Goal: Use online tool/utility

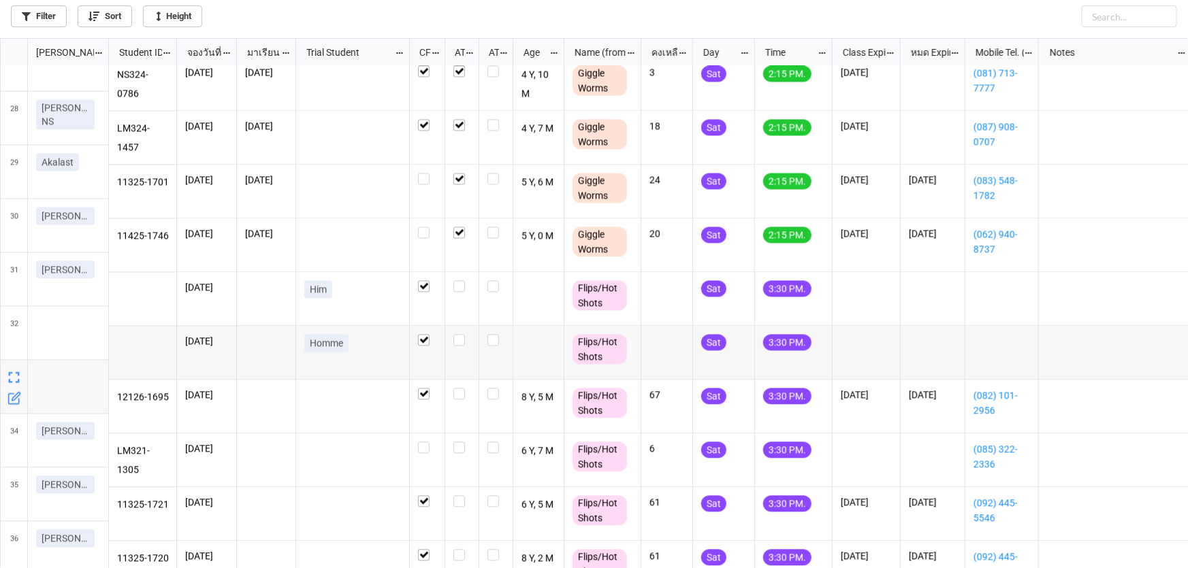
scroll to position [1460, 0]
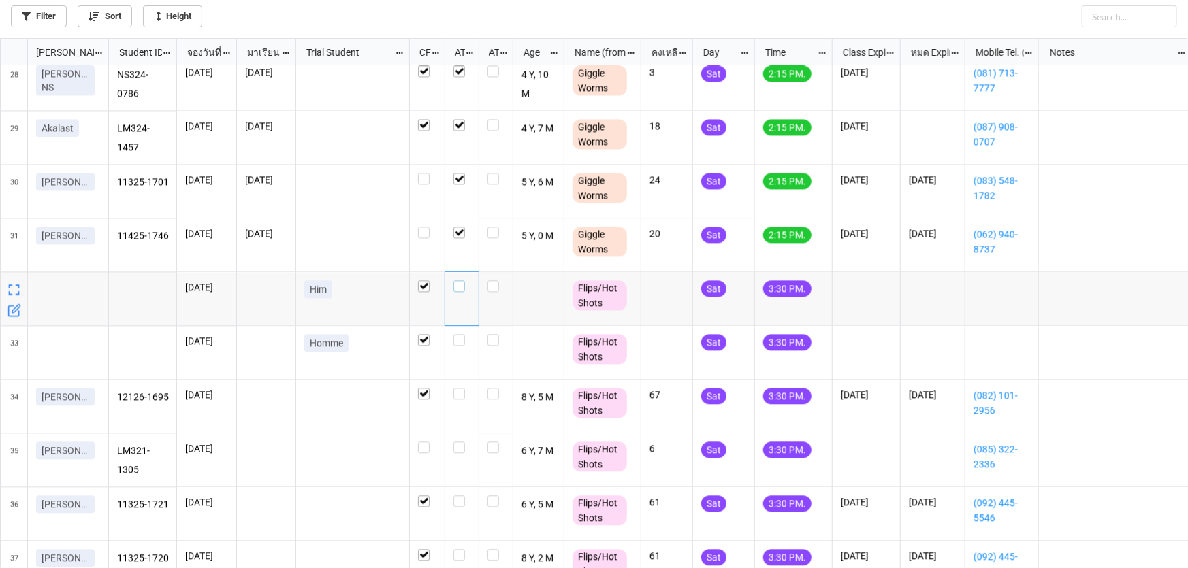
click at [456, 280] on label "grid" at bounding box center [461, 280] width 17 height 0
click at [458, 334] on label "grid" at bounding box center [461, 334] width 17 height 0
click at [461, 388] on label "grid" at bounding box center [461, 388] width 17 height 0
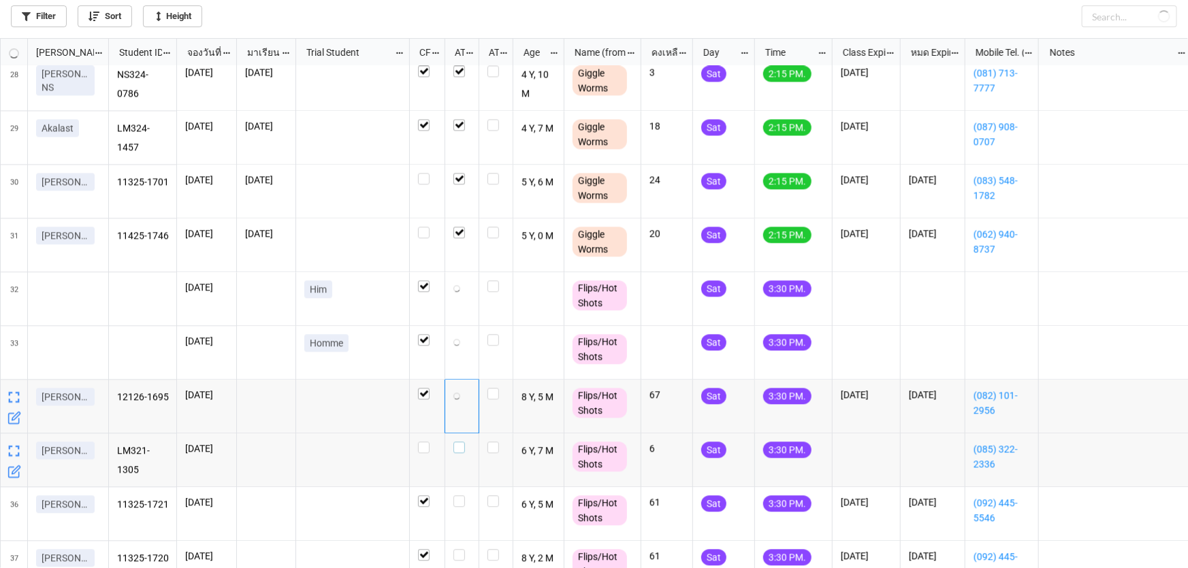
click at [457, 442] on label "grid" at bounding box center [461, 442] width 17 height 0
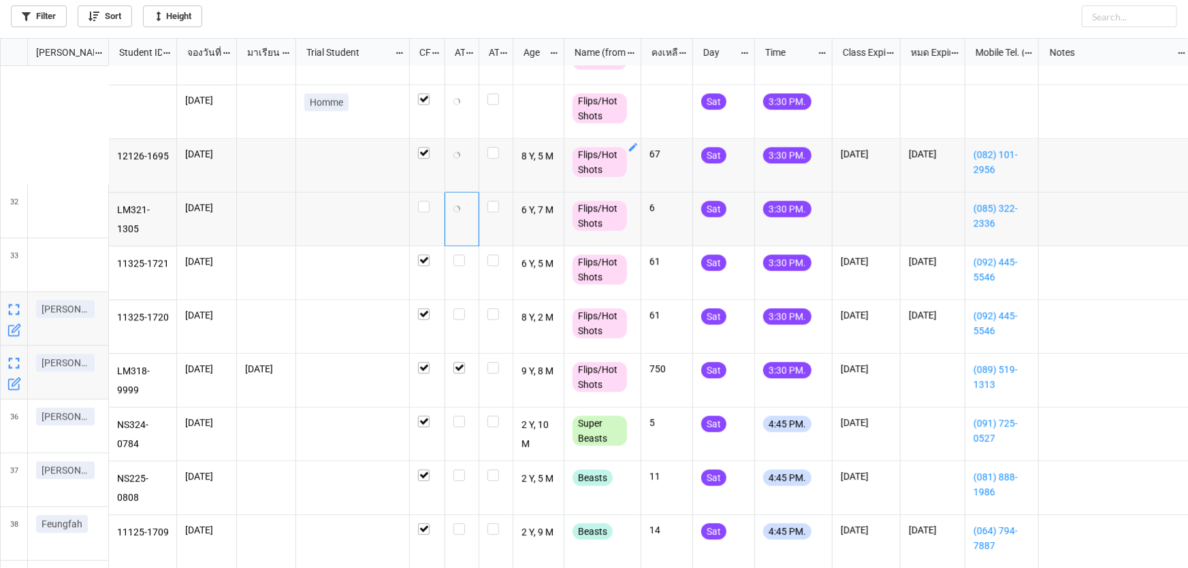
scroll to position [1708, 0]
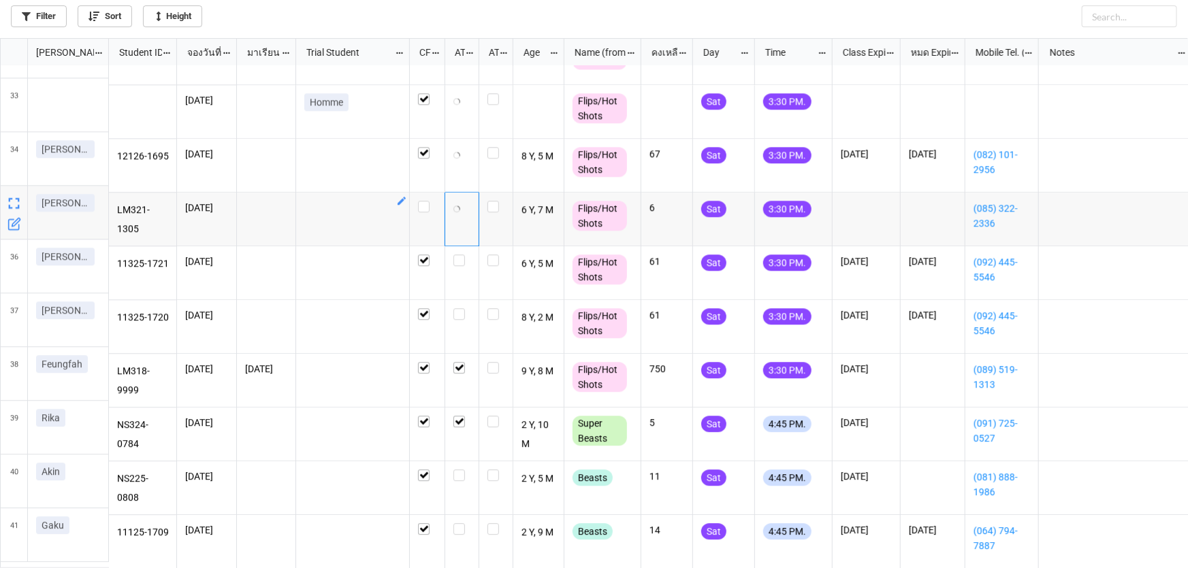
checkbox input "true"
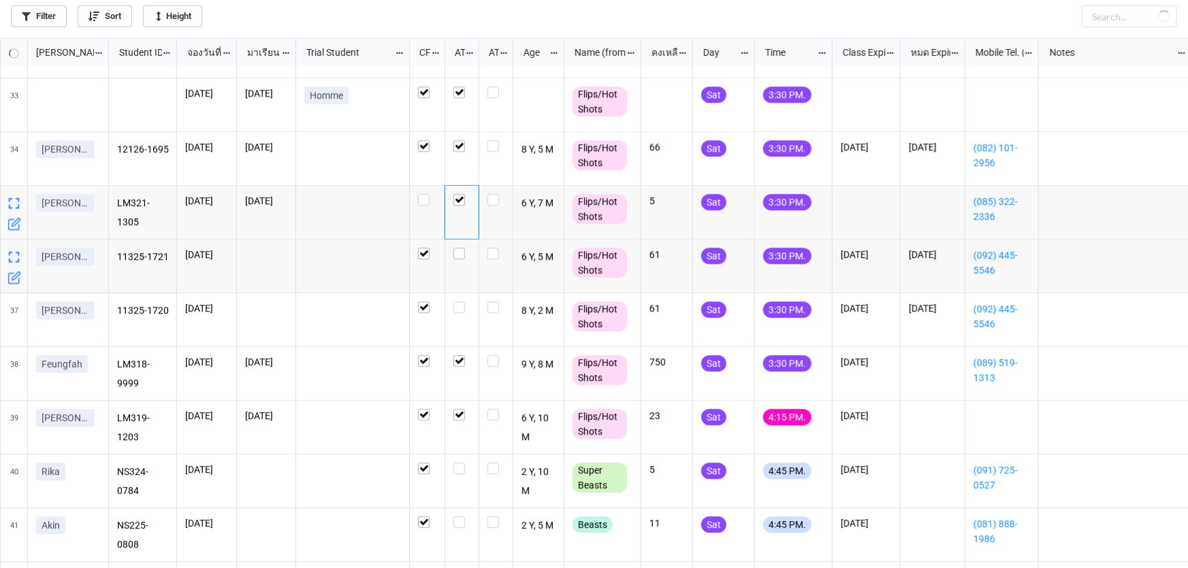
click at [458, 248] on label "grid" at bounding box center [461, 248] width 17 height 0
click at [457, 301] on label "grid" at bounding box center [461, 301] width 17 height 0
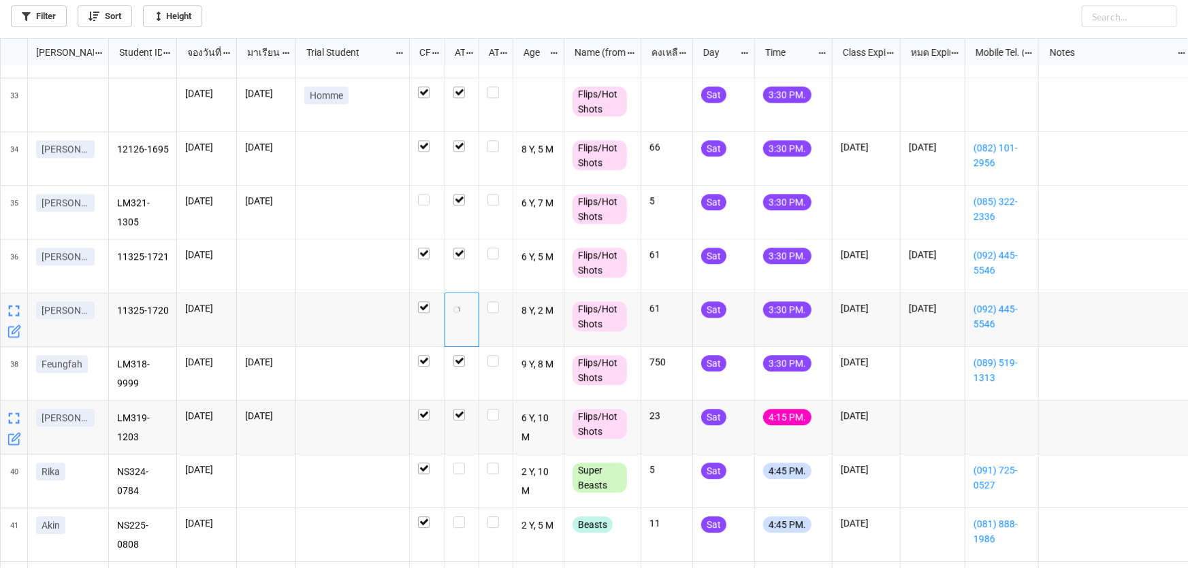
checkbox input "true"
click at [819, 413] on icon "grid" at bounding box center [824, 409] width 11 height 11
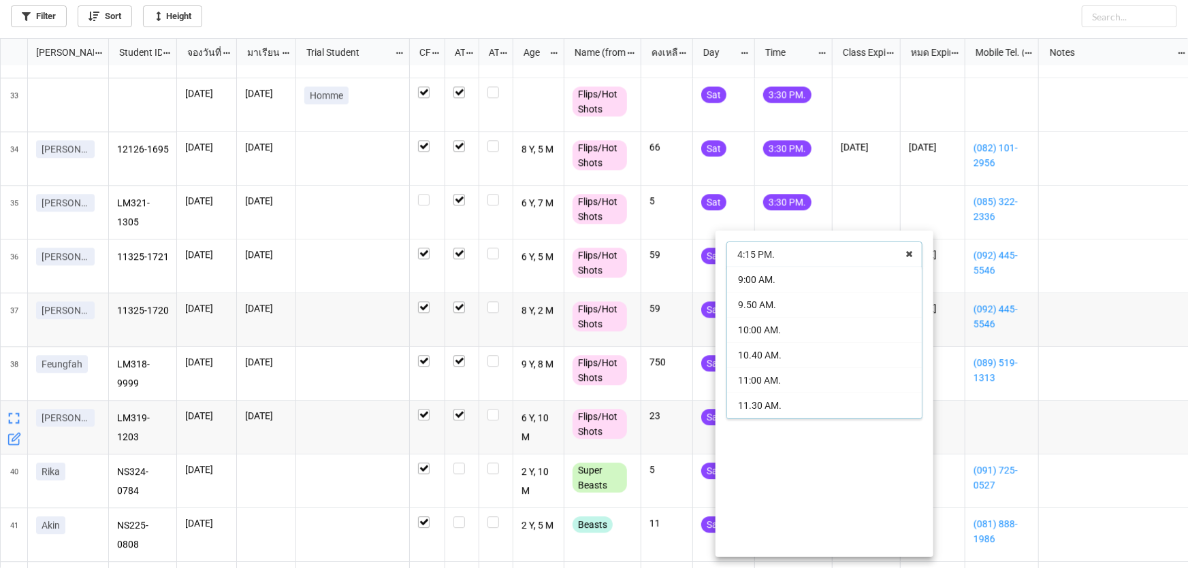
scroll to position [174, 0]
click at [770, 386] on span "3:30 PM." at bounding box center [756, 382] width 37 height 11
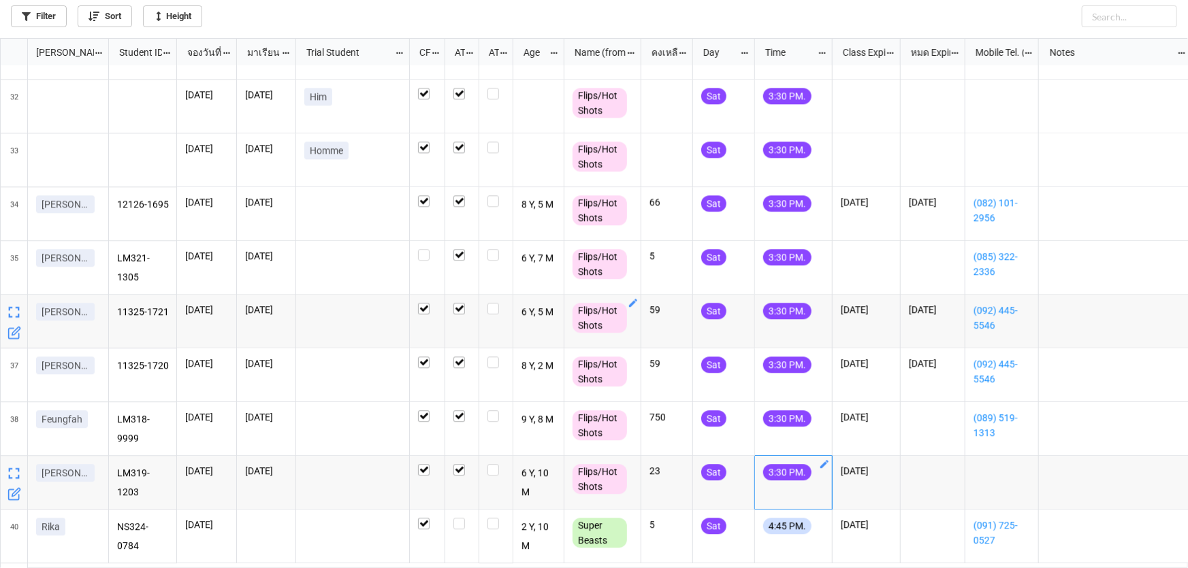
scroll to position [1762, 0]
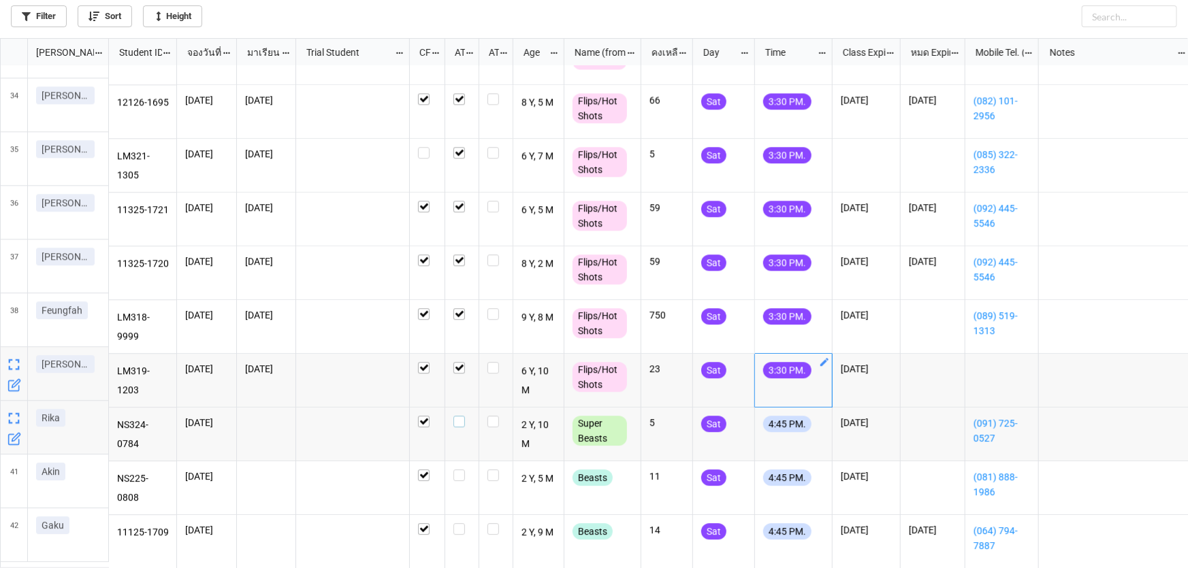
click at [459, 416] on label "grid" at bounding box center [461, 416] width 17 height 0
click at [460, 470] on label "grid" at bounding box center [461, 470] width 17 height 0
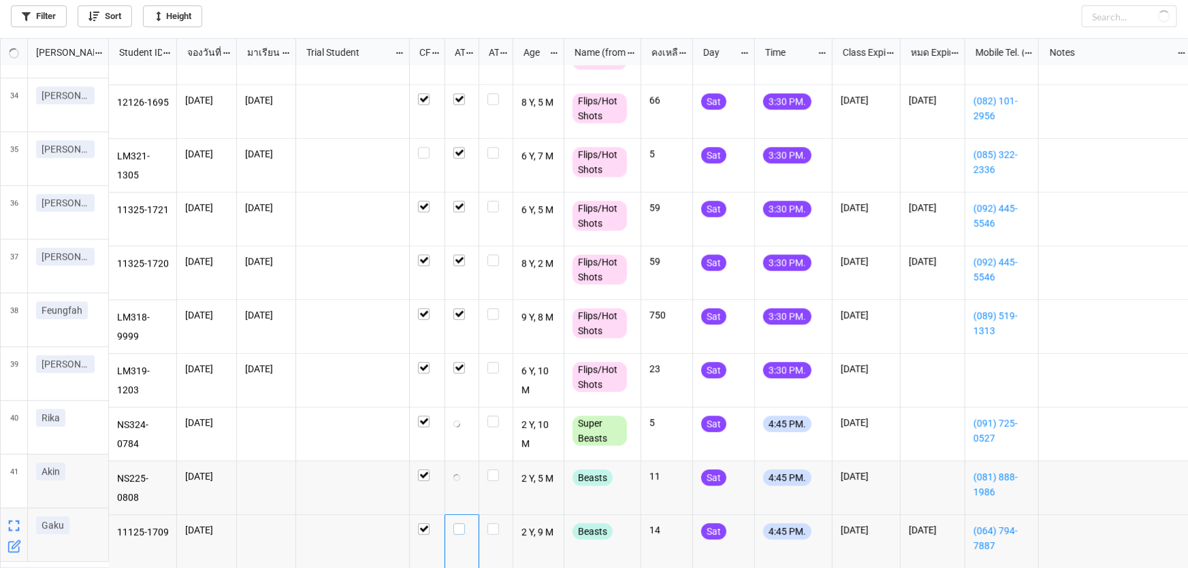
drag, startPoint x: 455, startPoint y: 520, endPoint x: 653, endPoint y: 460, distance: 206.2
click at [457, 523] on label "grid" at bounding box center [461, 523] width 17 height 0
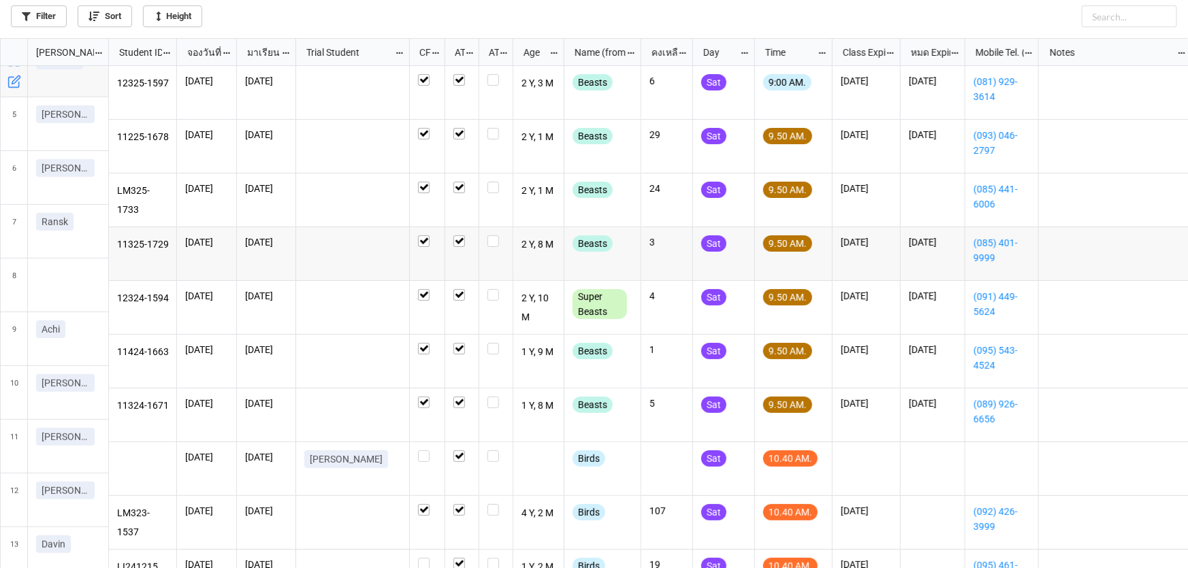
scroll to position [0, 0]
